Goal: Transaction & Acquisition: Purchase product/service

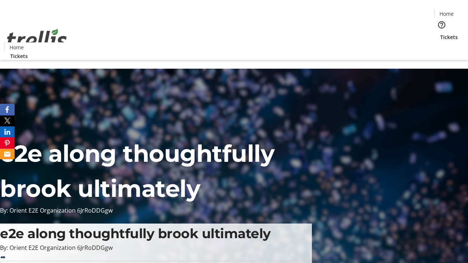
click at [440, 33] on span "Tickets" at bounding box center [449, 37] width 18 height 8
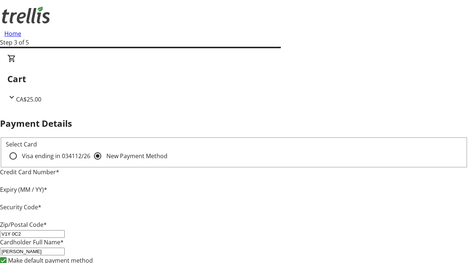
type input "V1Y 0C2"
